Goal: Task Accomplishment & Management: Manage account settings

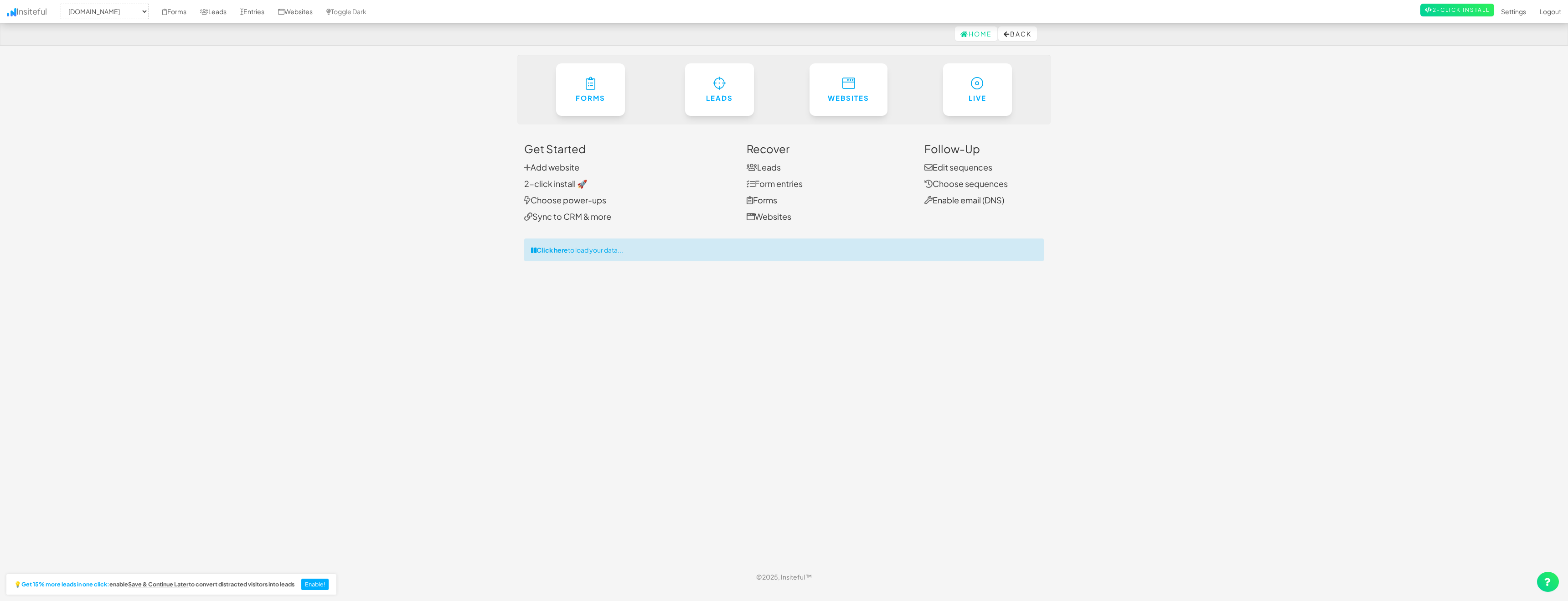
select select "477"
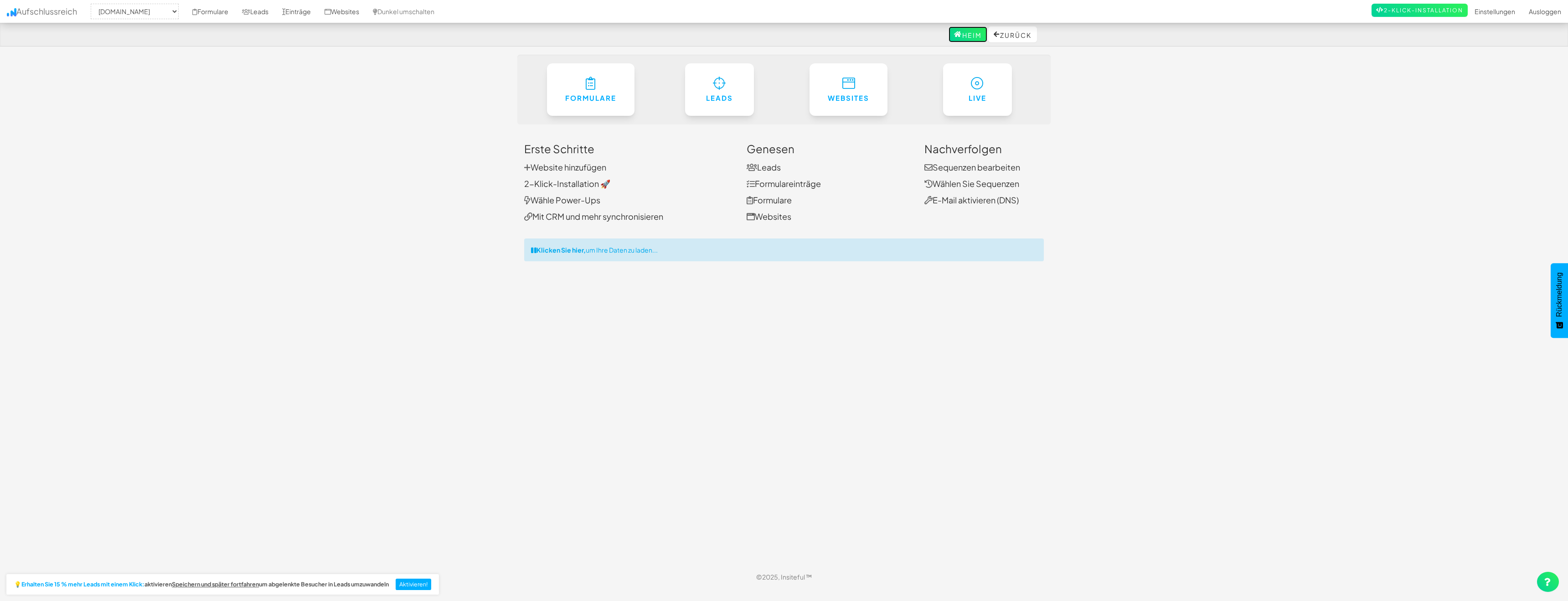
click at [968, 35] on font "Heim" at bounding box center [972, 35] width 20 height 8
select select "477"
click at [968, 35] on font "Heim" at bounding box center [972, 35] width 20 height 8
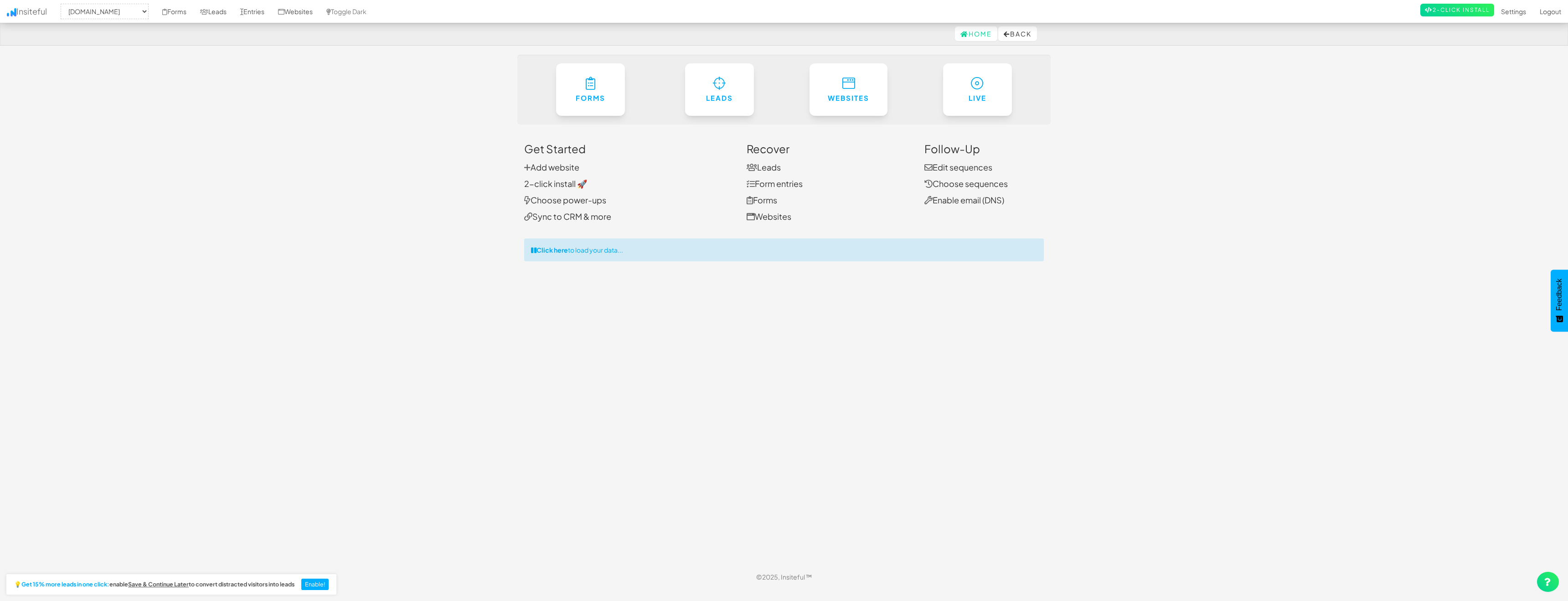
select select "477"
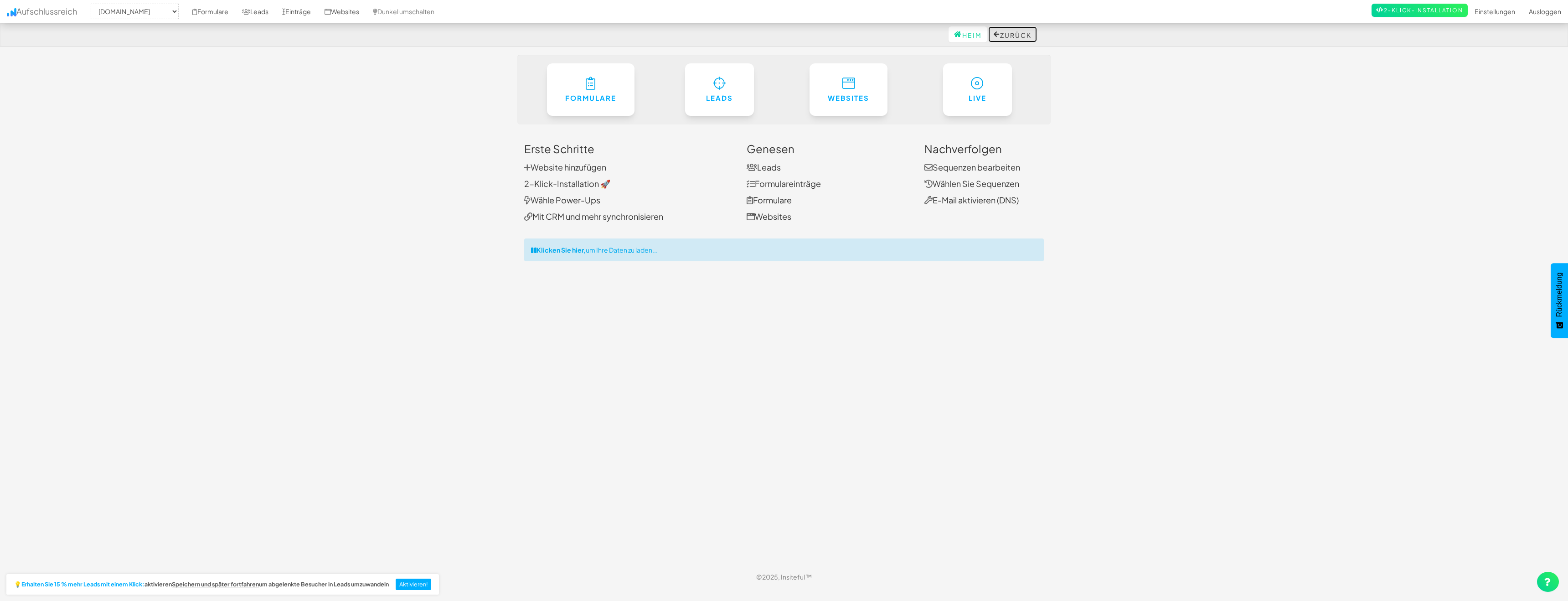
click at [1001, 35] on font "Zurück" at bounding box center [1015, 35] width 31 height 8
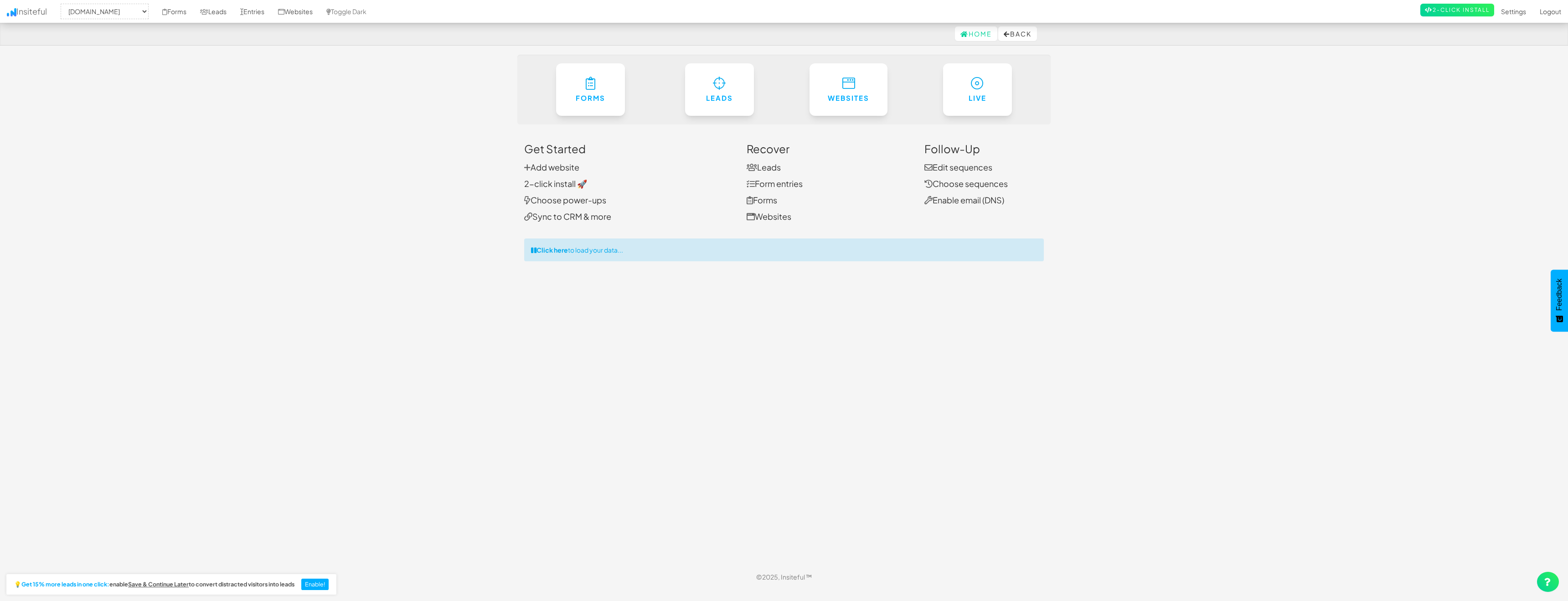
select select "477"
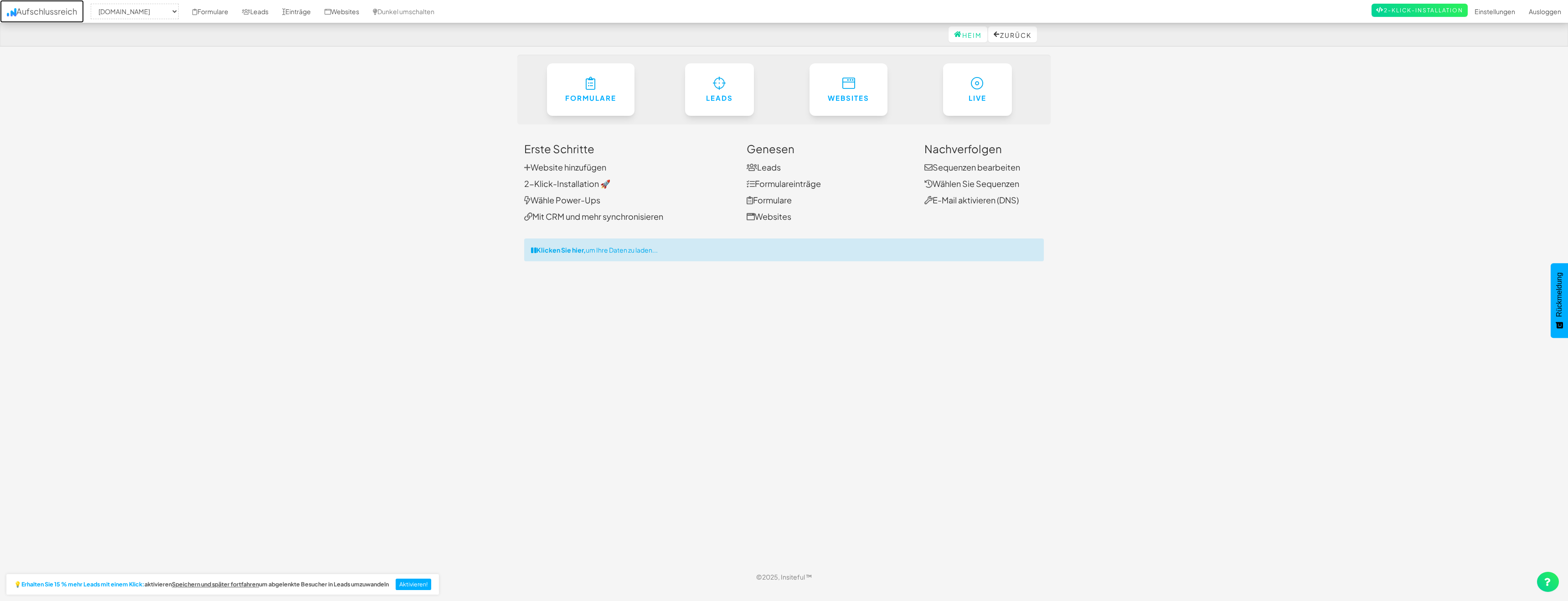
drag, startPoint x: 49, startPoint y: 10, endPoint x: 54, endPoint y: 12, distance: 5.4
click at [49, 10] on font "Aufschlussreich" at bounding box center [47, 11] width 61 height 10
click at [134, 12] on select "-- Keine -- heyflow.id/huhkjl_ candidate-flow.de heyflow.id heyflow.id/potenzia…" at bounding box center [134, 11] width 88 height 15
select select "471"
click at [94, 4] on select "-- Keine -- heyflow.id/huhkjl_ candidate-flow.de heyflow.id heyflow.id/potenzia…" at bounding box center [134, 11] width 88 height 15
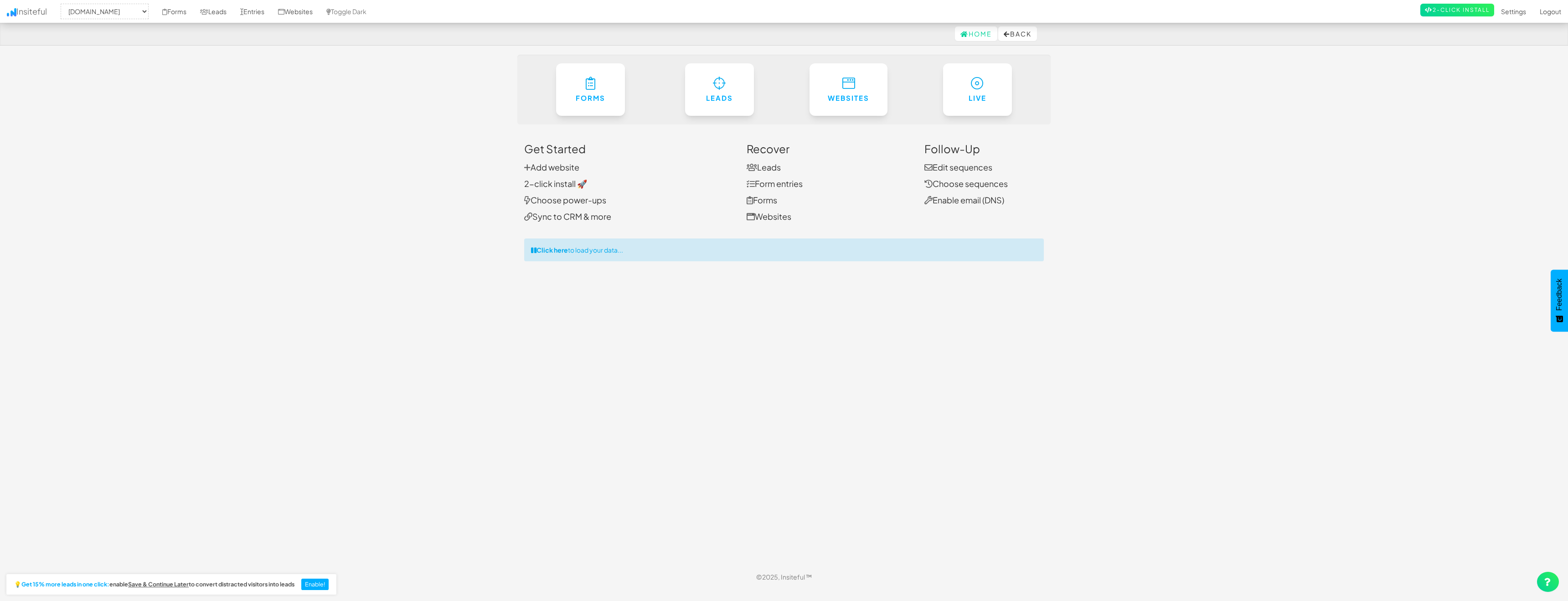
select select "471"
click at [422, 584] on font "Aktivieren!" at bounding box center [414, 584] width 29 height 7
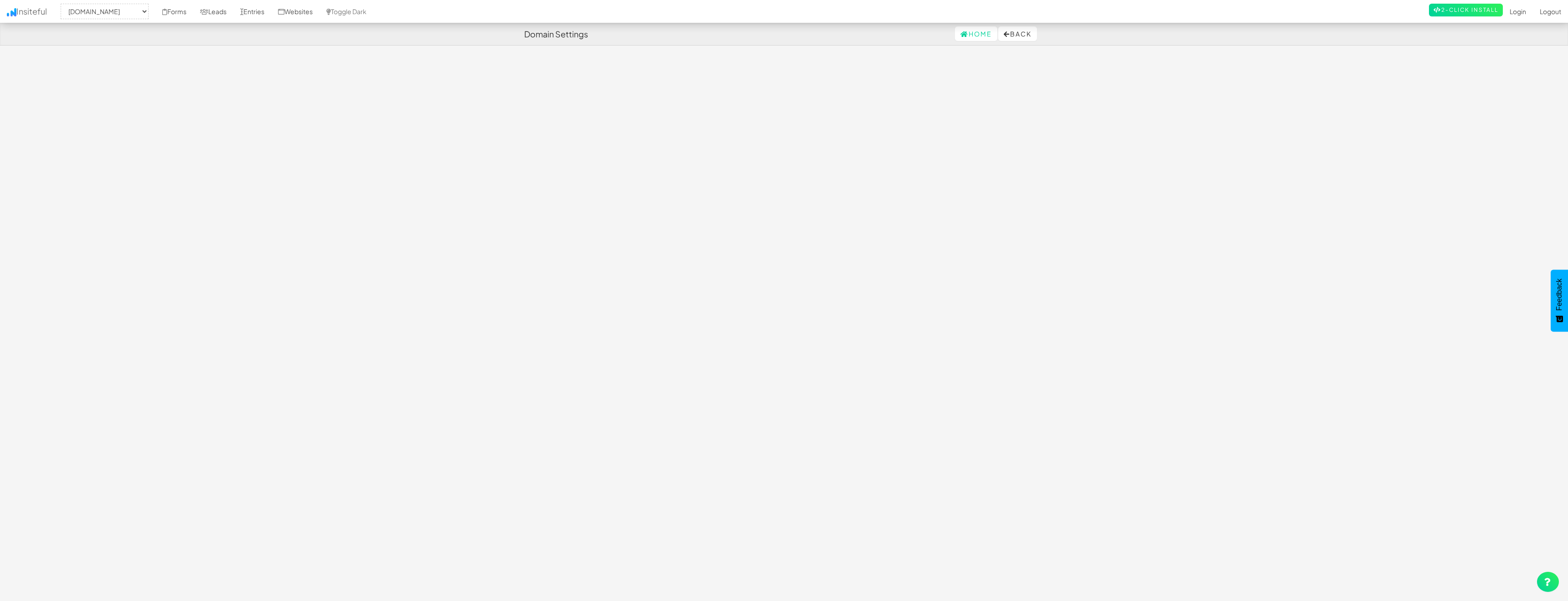
select select "471"
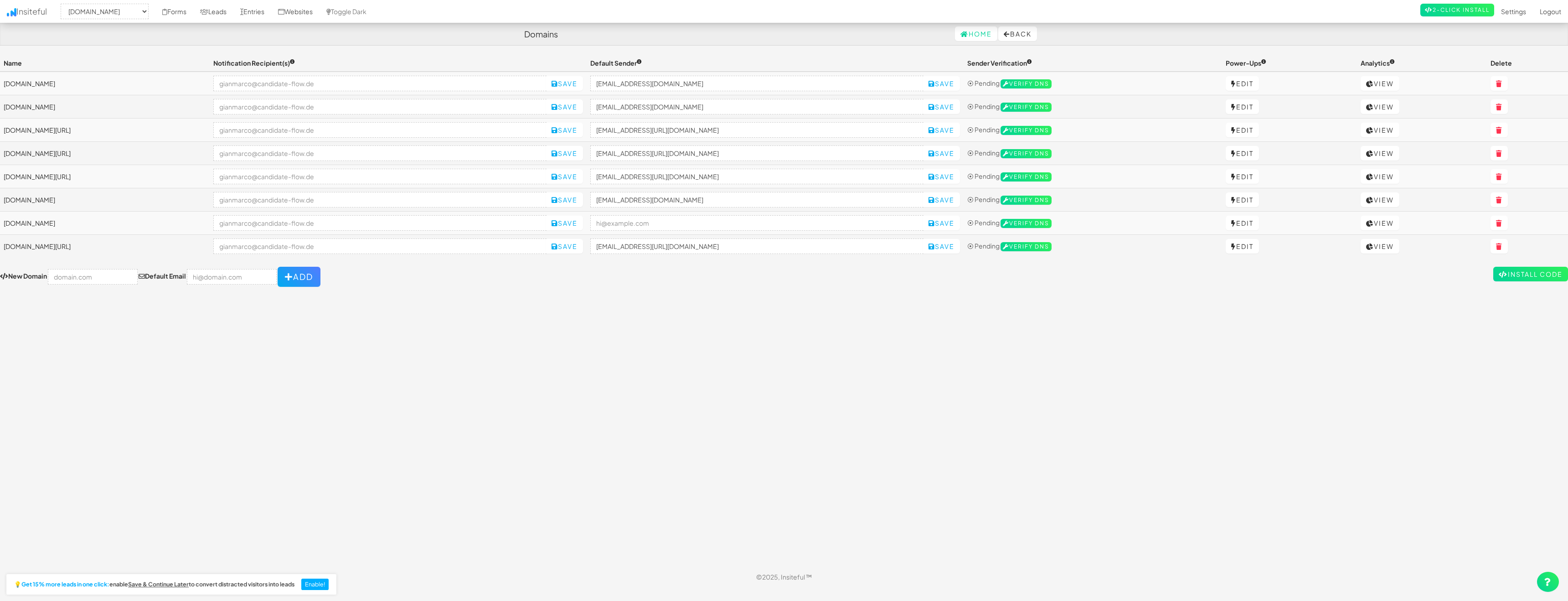
select select "471"
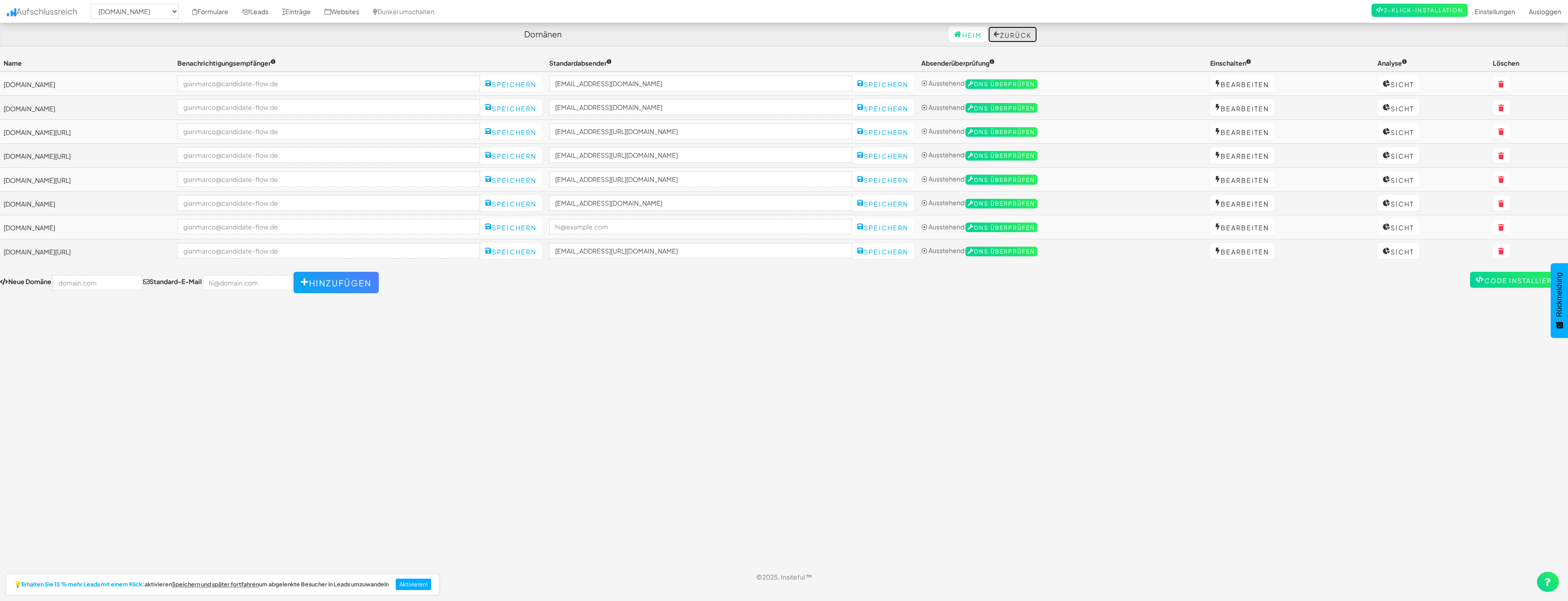
click at [1013, 32] on font "Zurück" at bounding box center [1015, 35] width 31 height 8
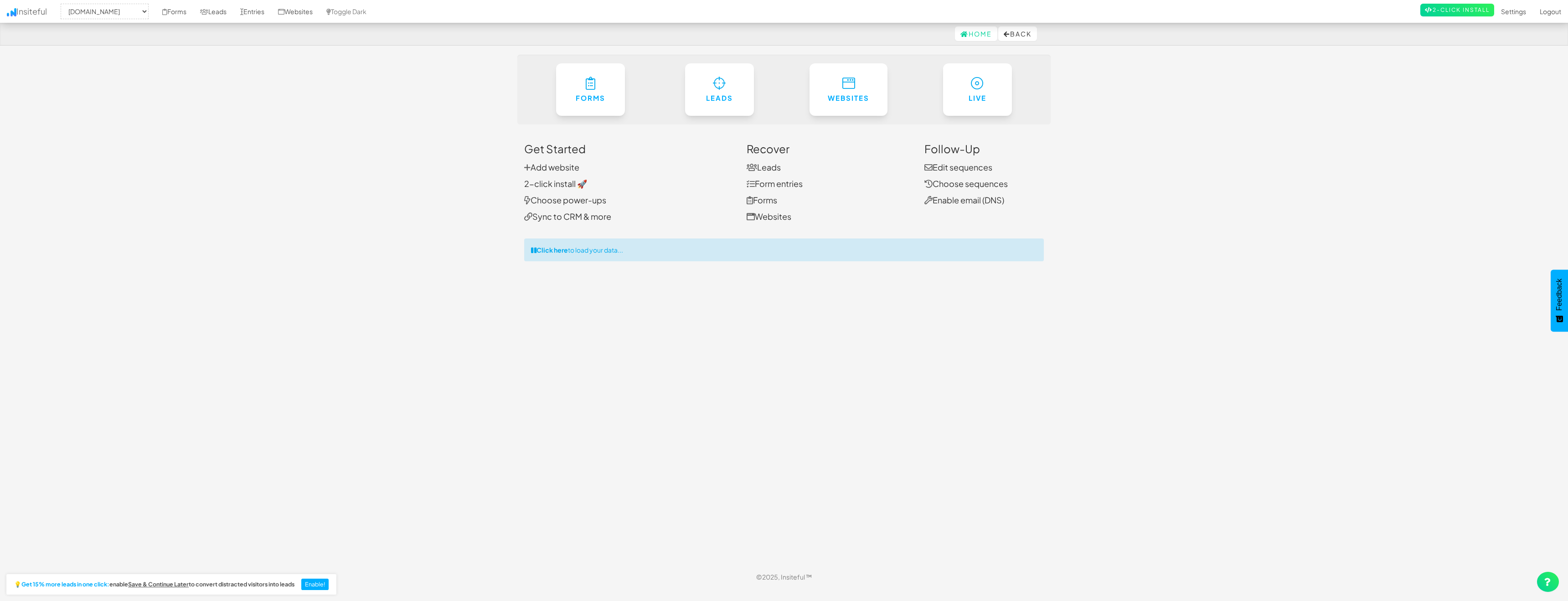
select select "471"
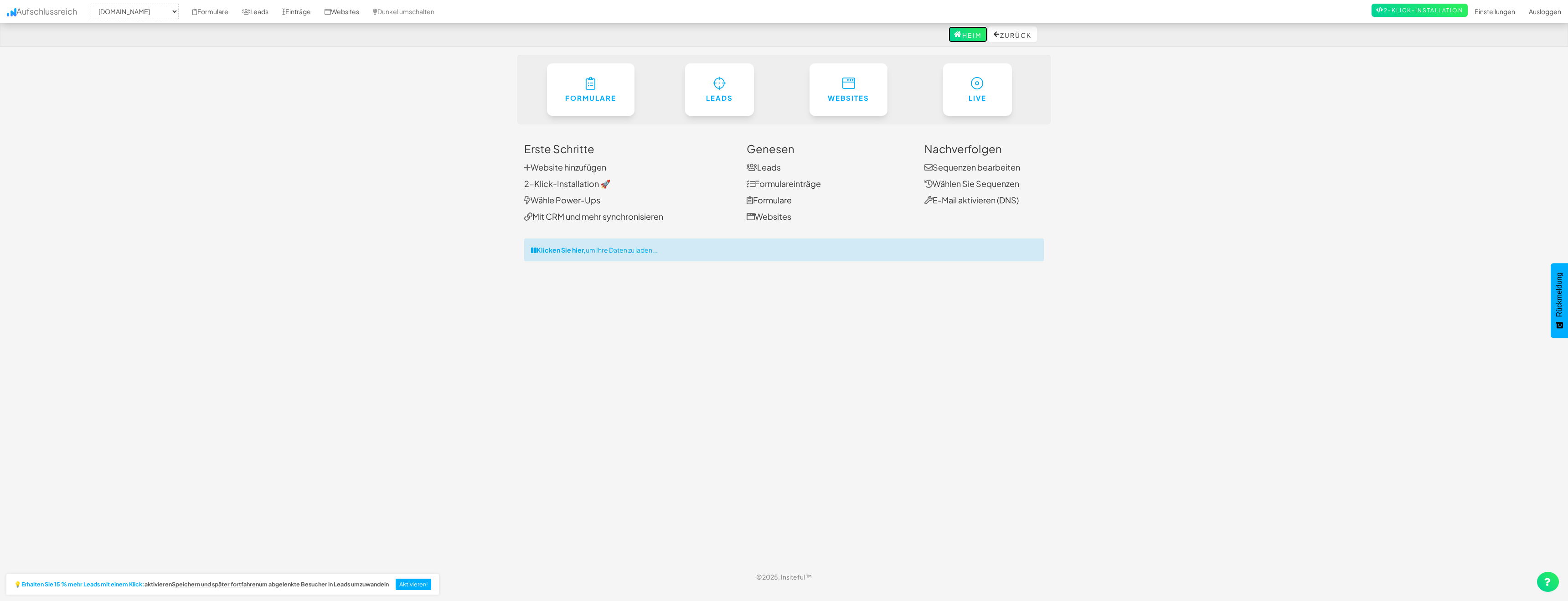
click at [964, 32] on font "Heim" at bounding box center [972, 35] width 20 height 8
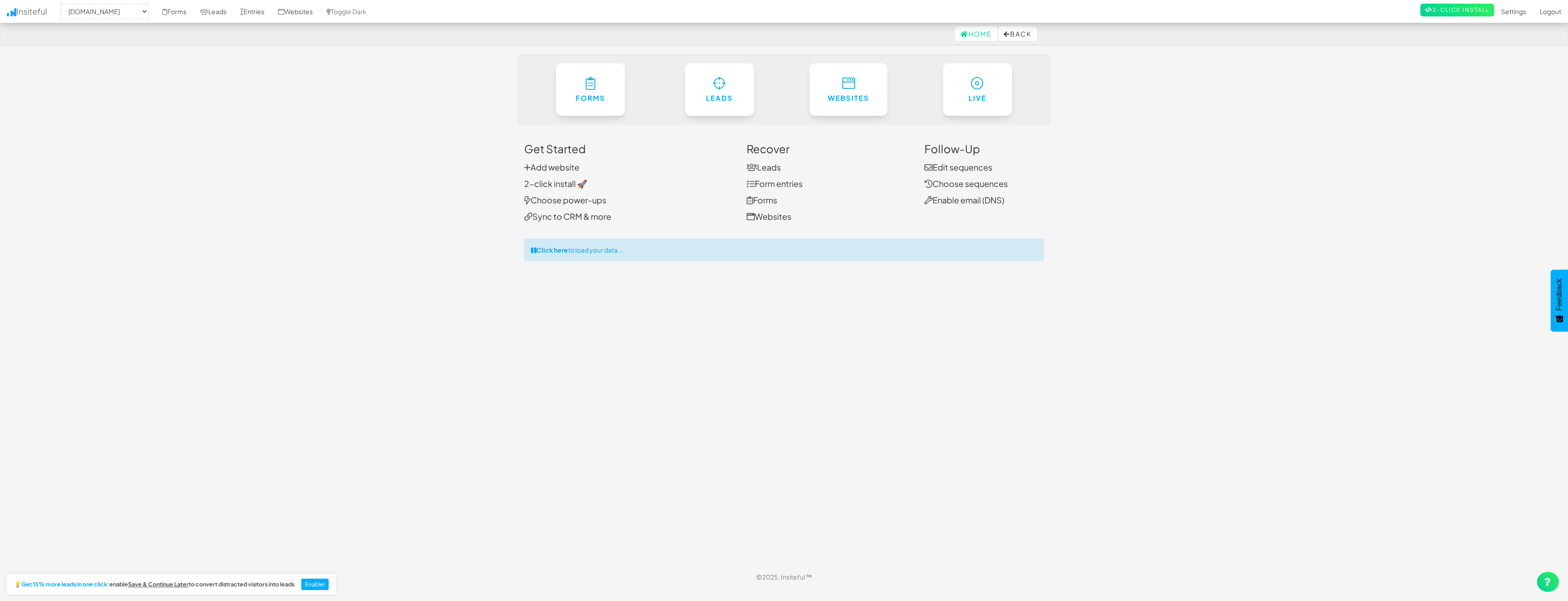
select select "471"
click at [963, 148] on font "Nachverfolgen" at bounding box center [963, 148] width 77 height 14
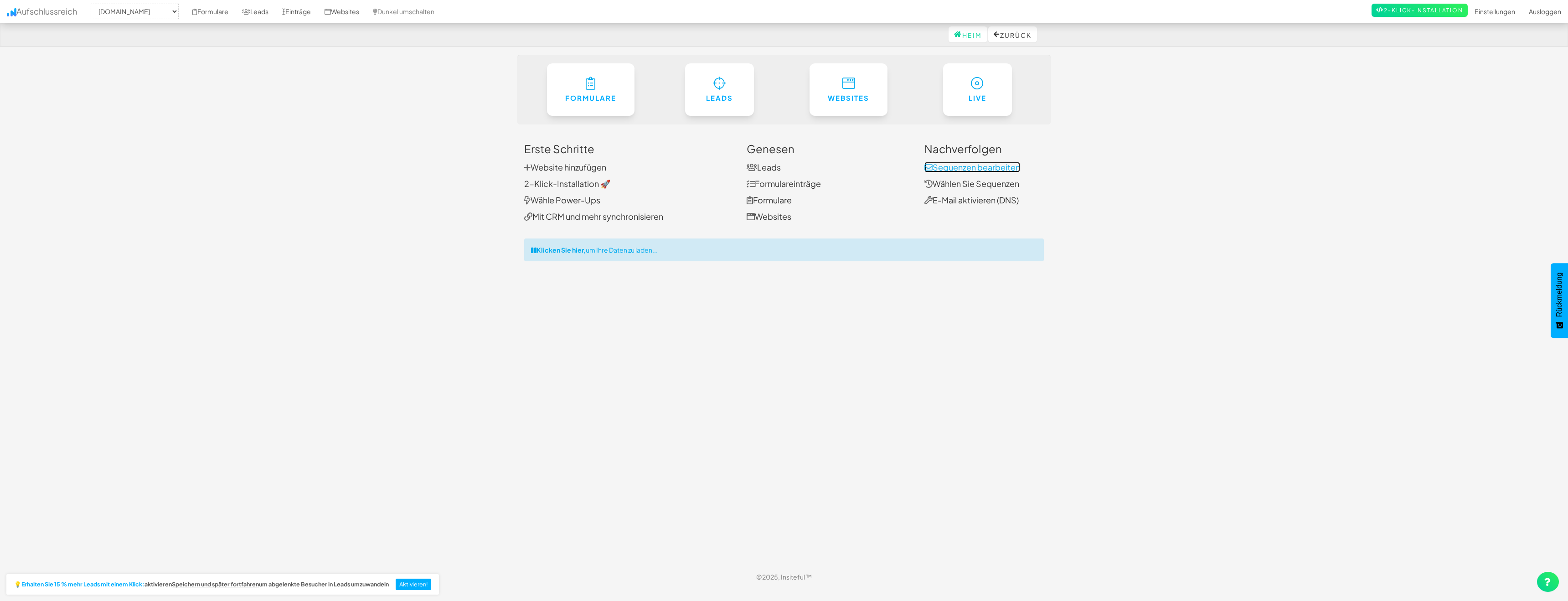
click at [963, 168] on font "Sequenzen bearbeiten" at bounding box center [976, 167] width 88 height 10
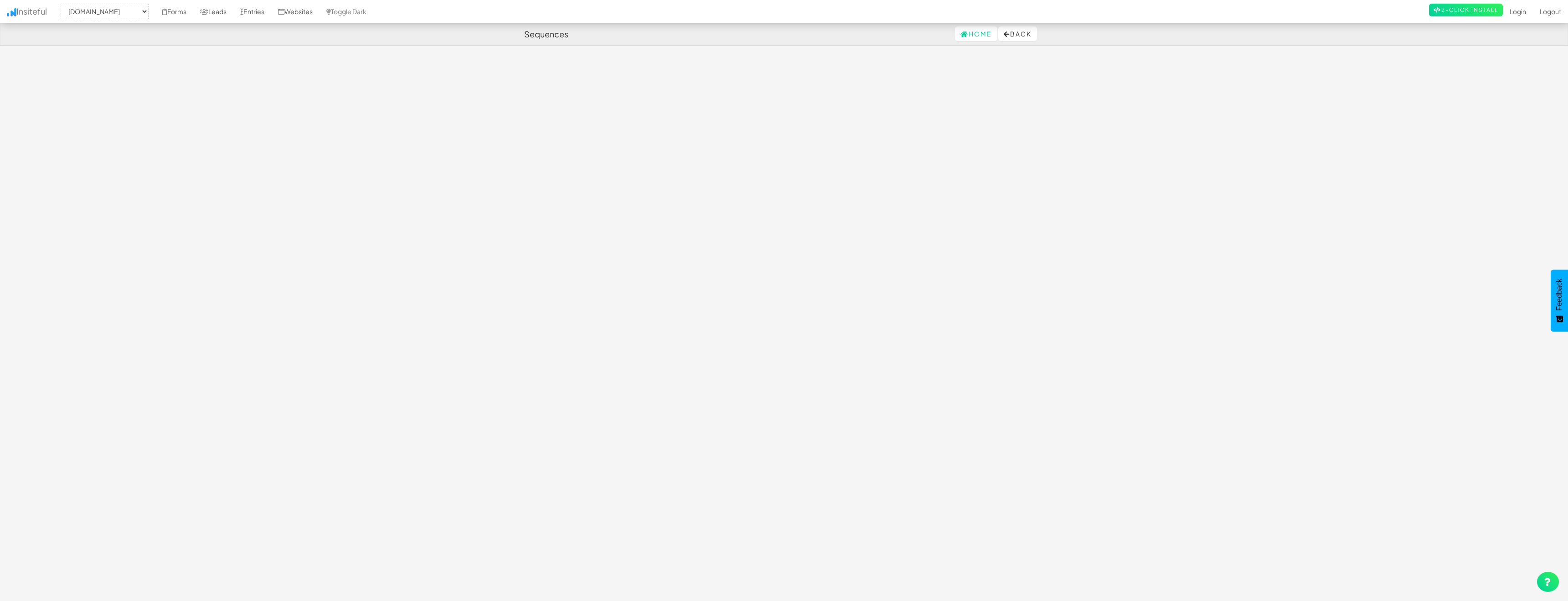
select select "471"
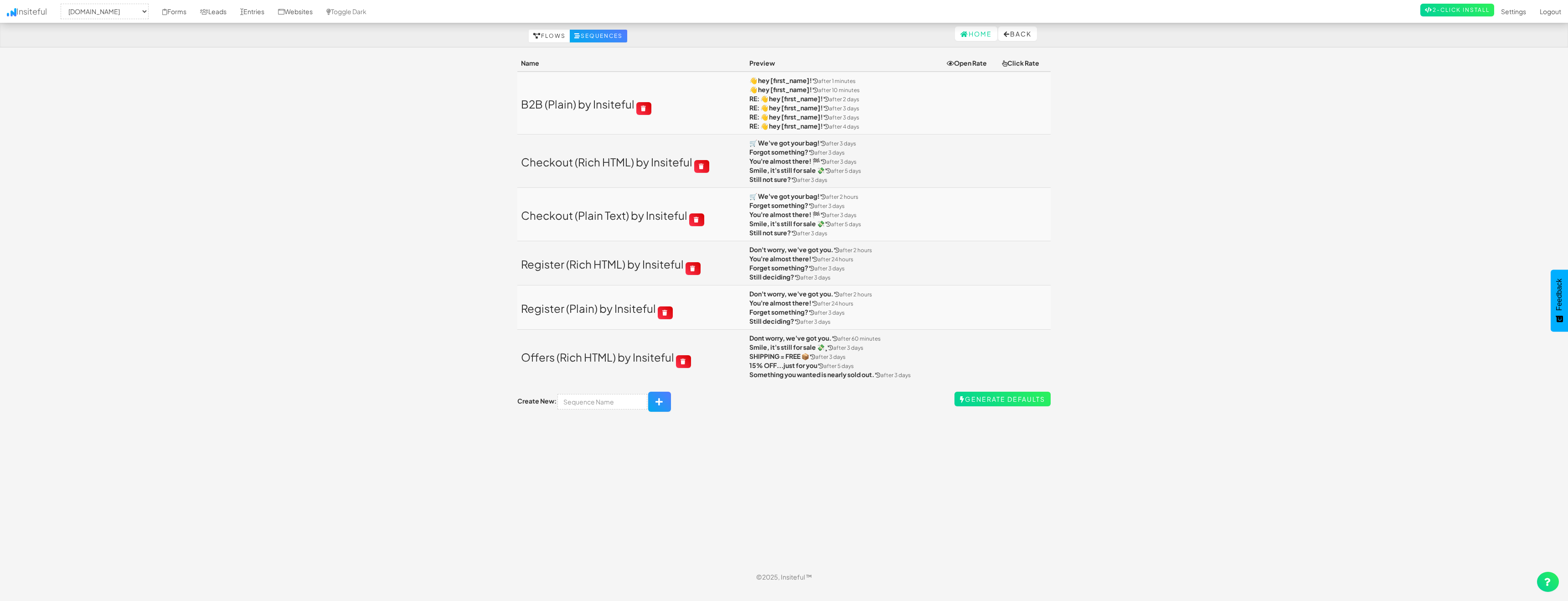
select select "471"
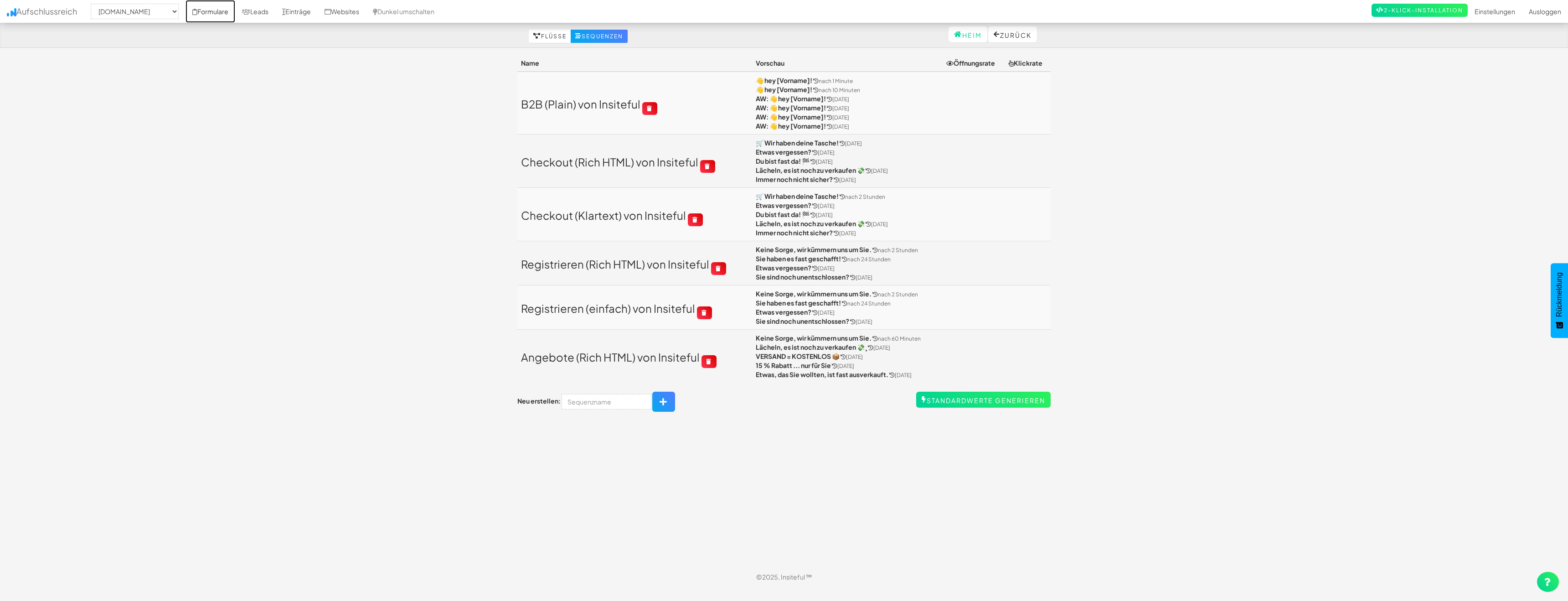
click at [214, 13] on font "Formulare" at bounding box center [213, 11] width 31 height 8
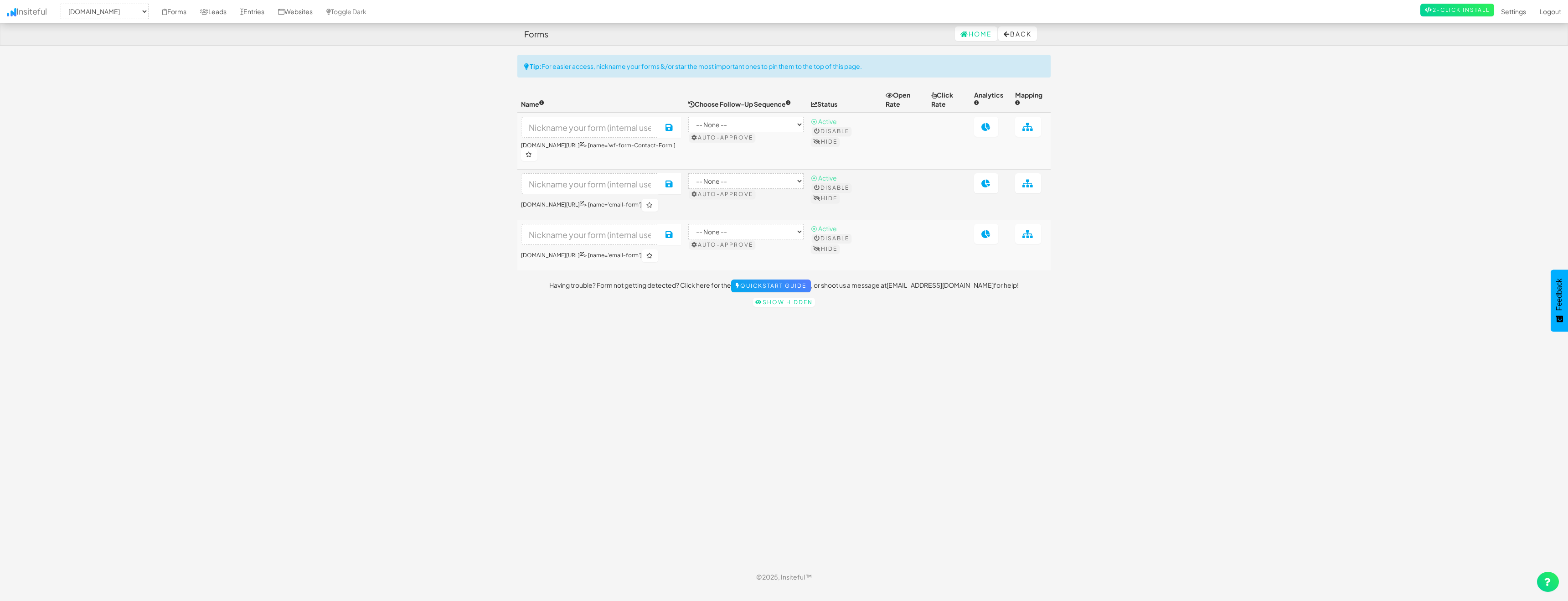
select select "471"
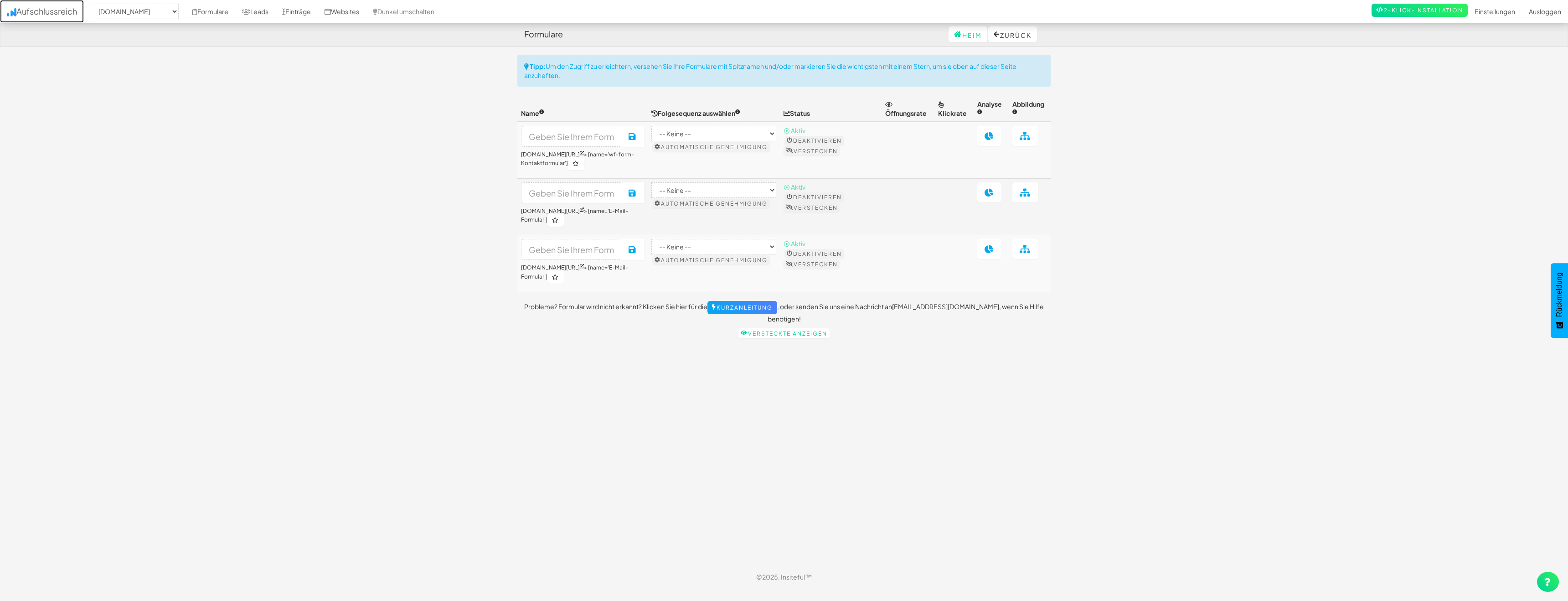
click at [63, 13] on font "Aufschlussreich" at bounding box center [47, 11] width 61 height 10
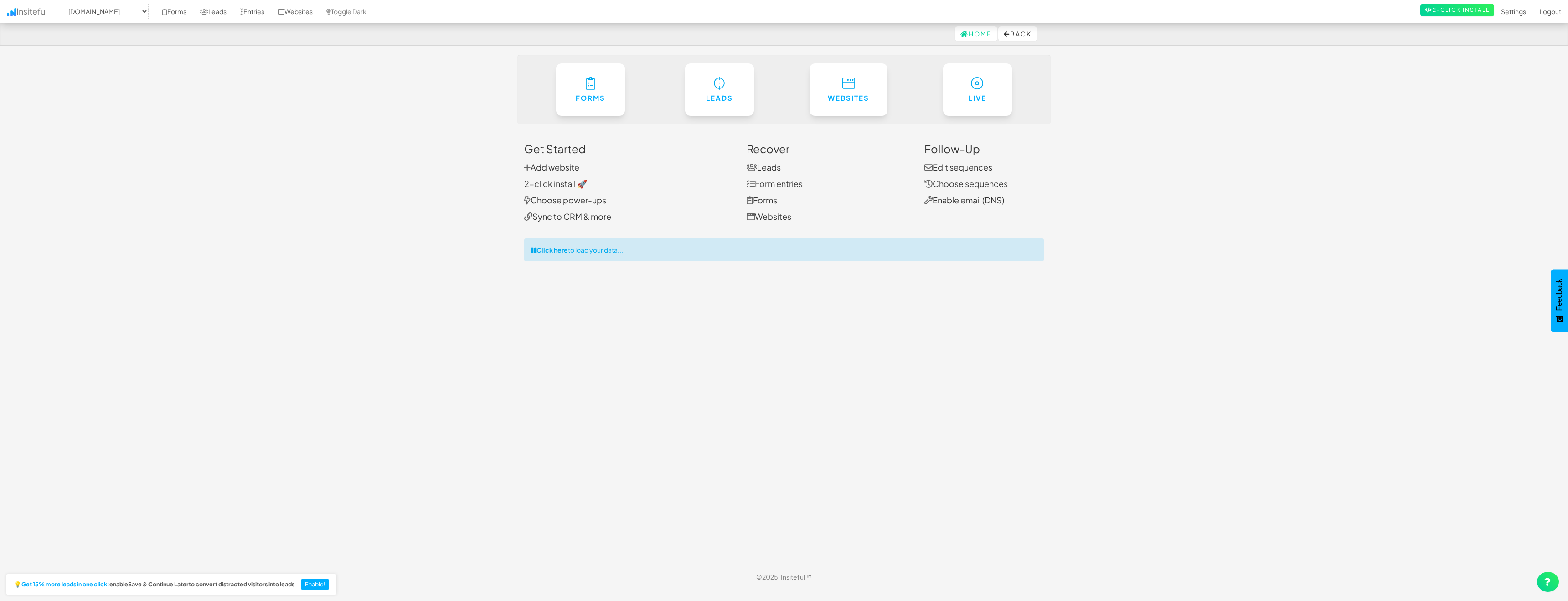
select select "471"
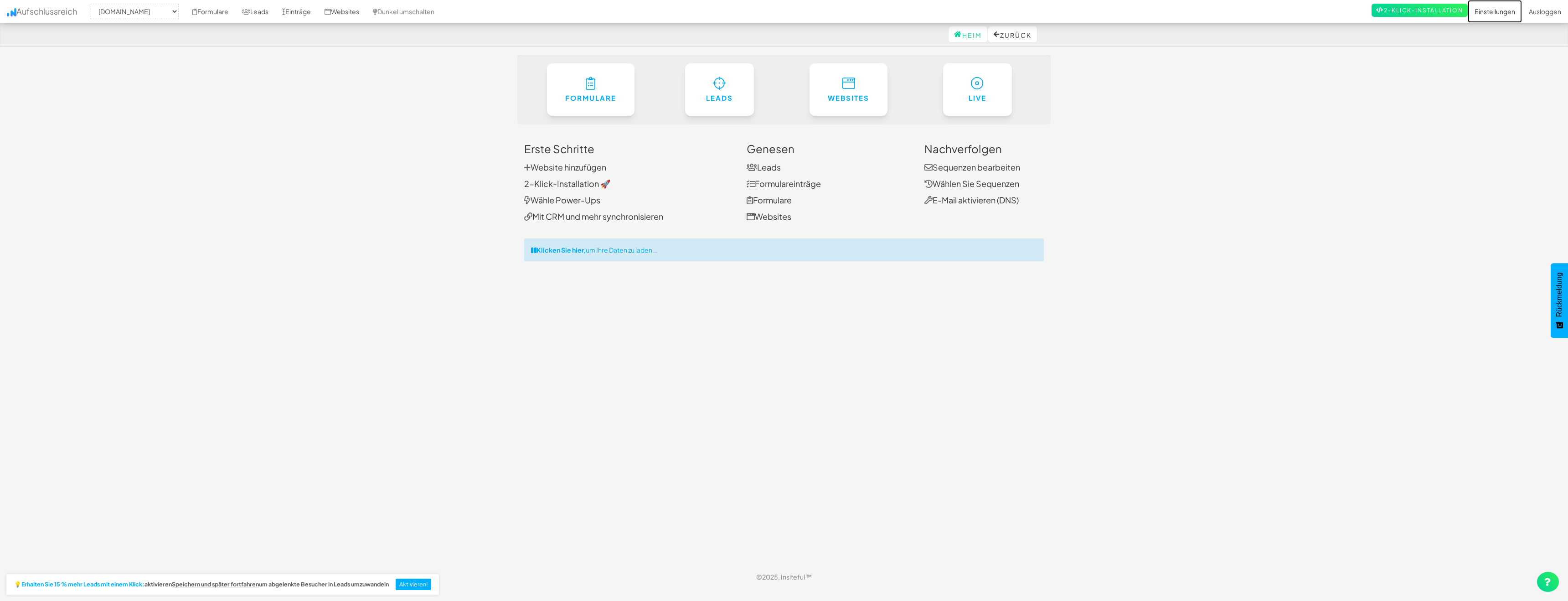
click at [1491, 13] on font "Einstellungen" at bounding box center [1495, 11] width 41 height 8
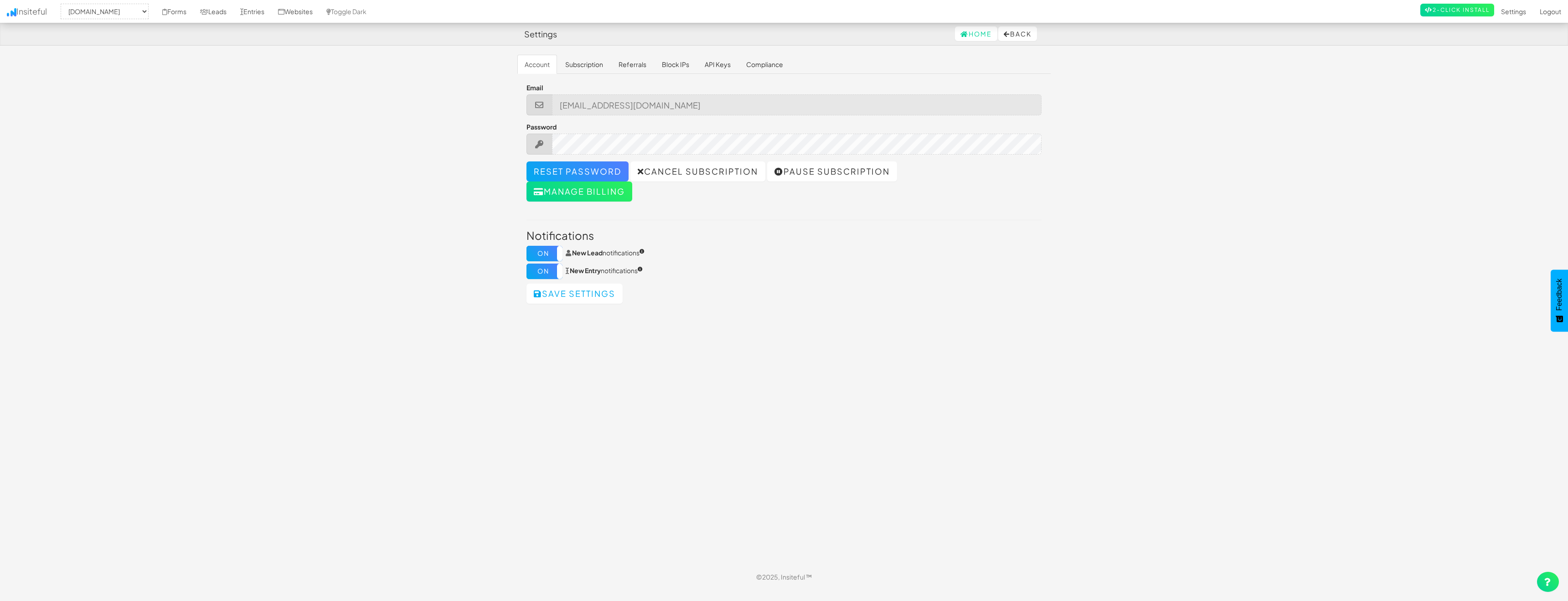
select select "471"
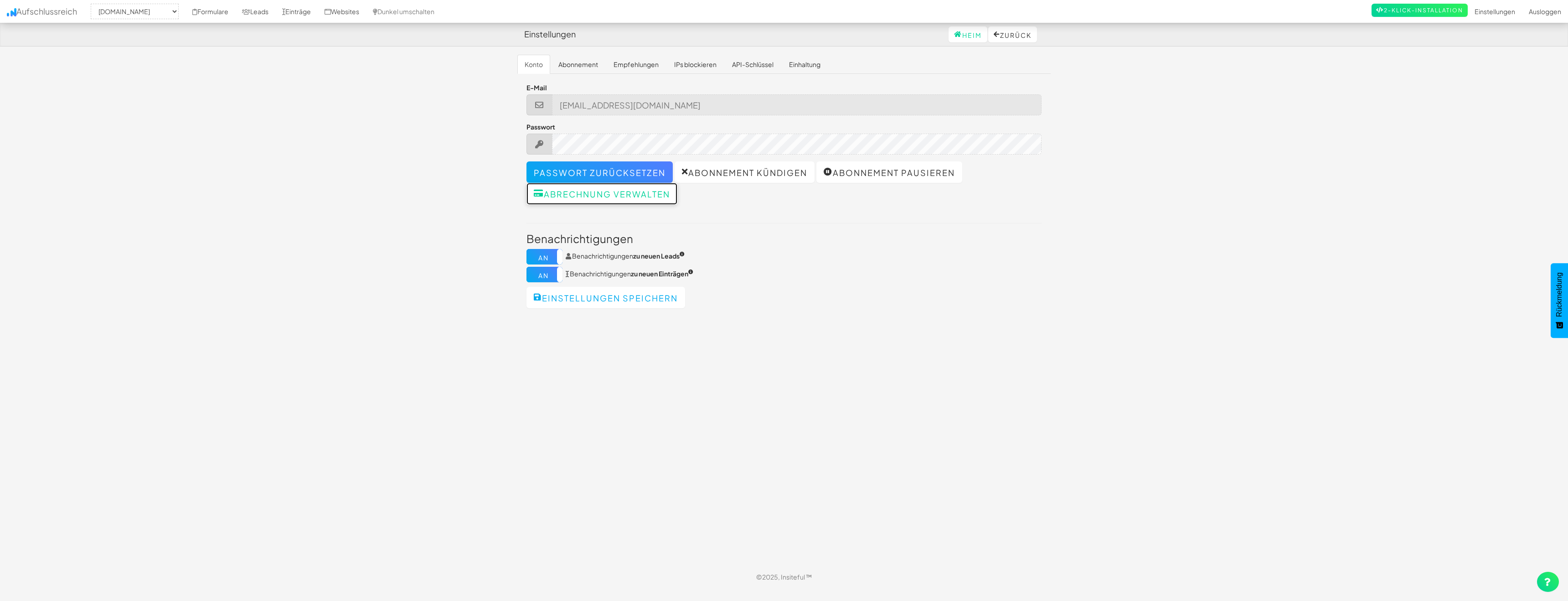
click at [584, 198] on font "Abrechnung verwalten" at bounding box center [607, 194] width 126 height 10
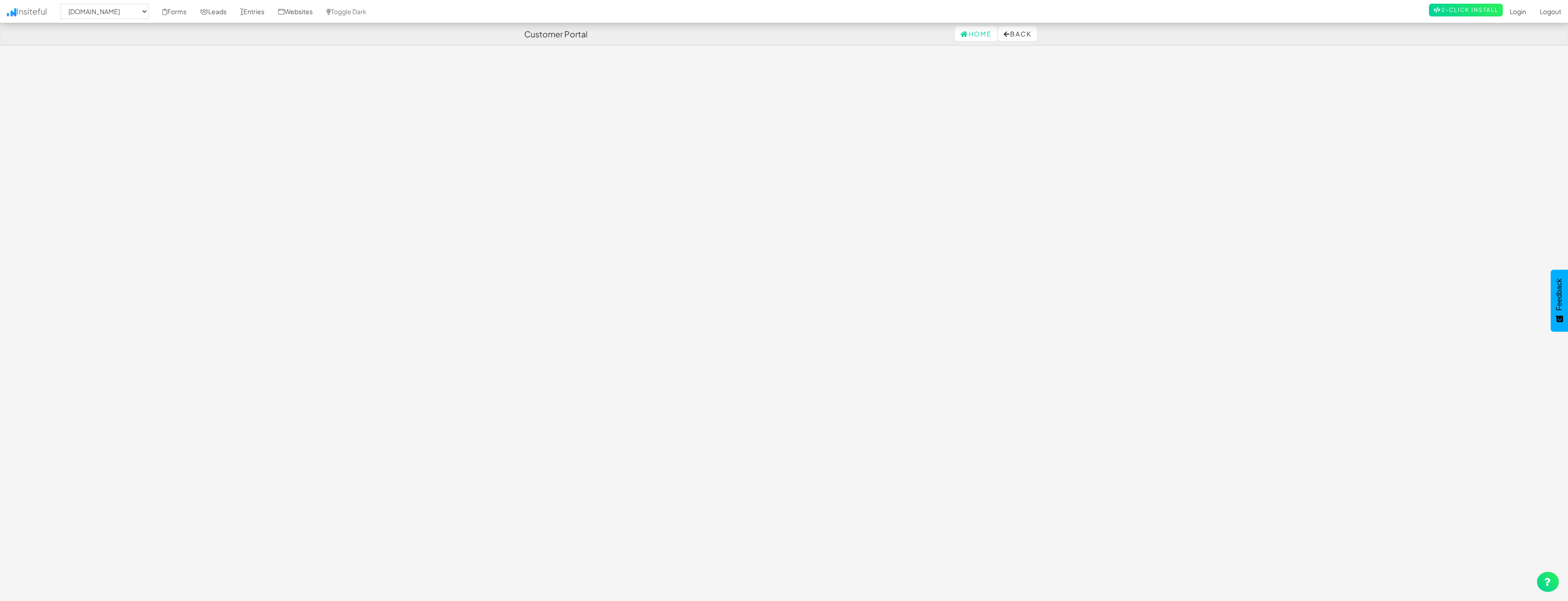
select select "471"
